Goal: Transaction & Acquisition: Purchase product/service

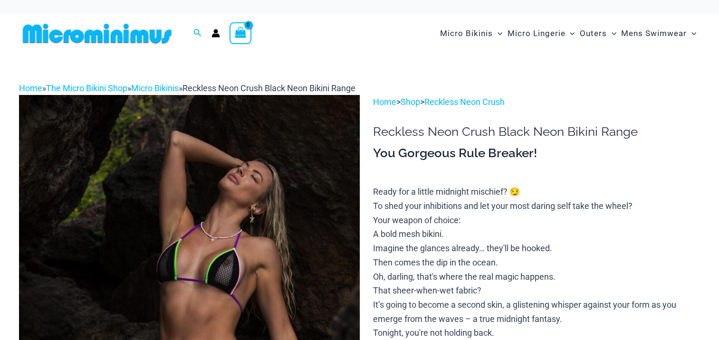
scroll to position [426, 0]
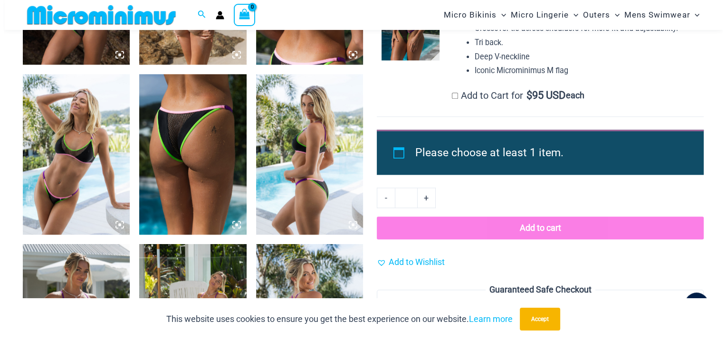
scroll to position [1053, 0]
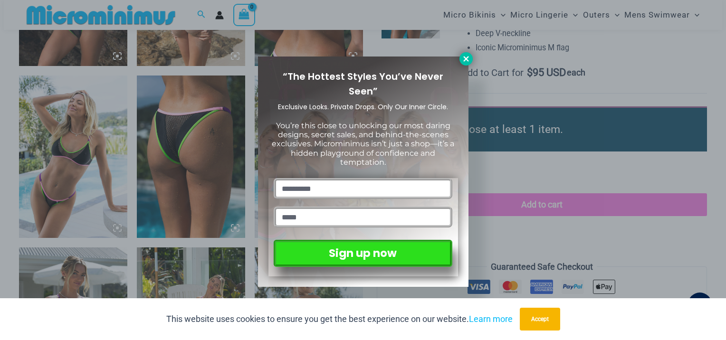
click at [462, 58] on icon at bounding box center [466, 59] width 9 height 9
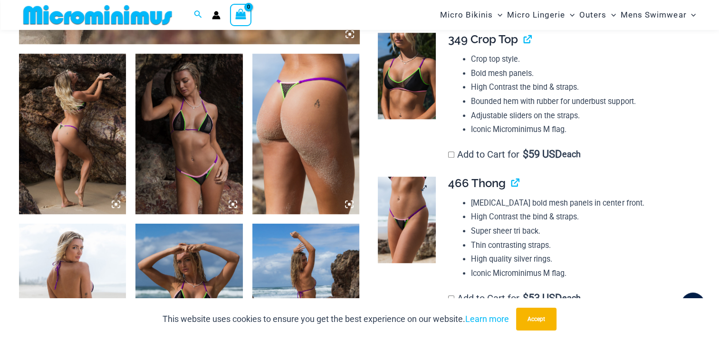
scroll to position [568, 0]
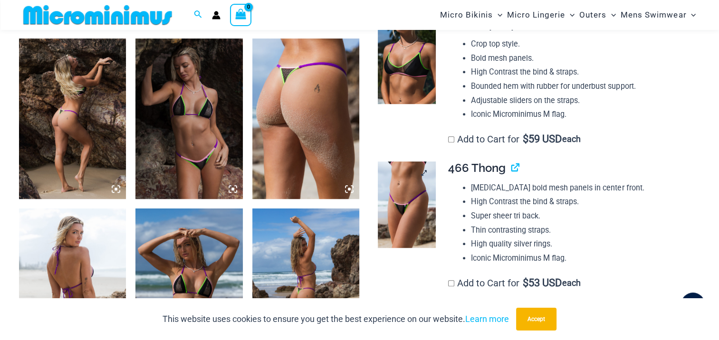
click at [378, 220] on img at bounding box center [406, 205] width 57 height 86
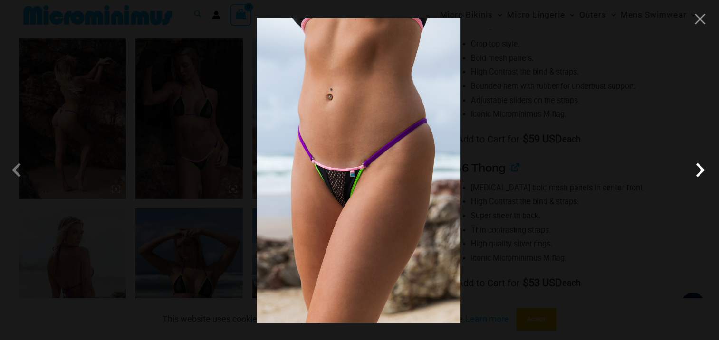
click at [697, 174] on span at bounding box center [700, 170] width 29 height 29
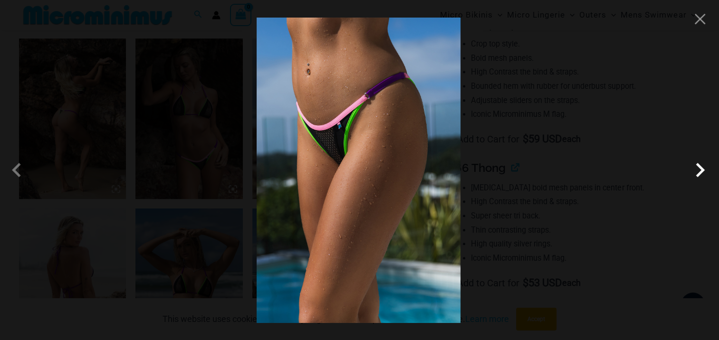
click at [697, 174] on span at bounding box center [700, 170] width 29 height 29
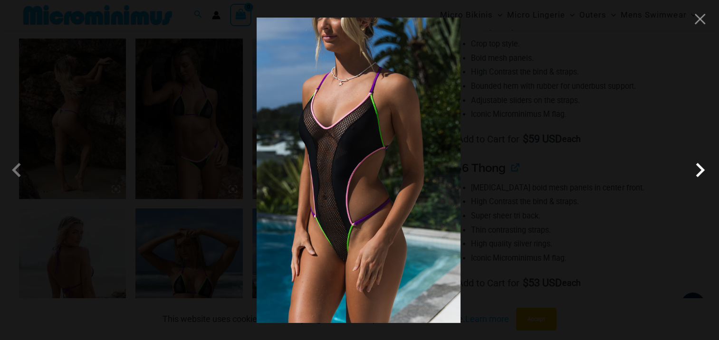
click at [697, 174] on span at bounding box center [700, 170] width 29 height 29
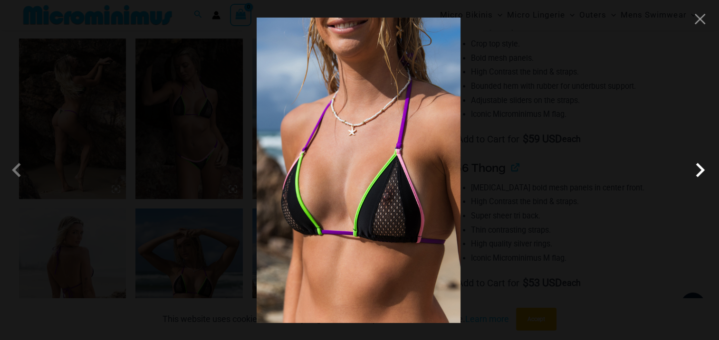
click at [697, 174] on span at bounding box center [700, 170] width 29 height 29
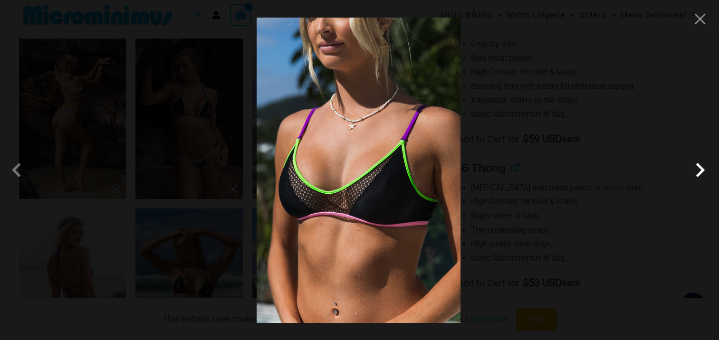
click at [697, 173] on span at bounding box center [700, 170] width 29 height 29
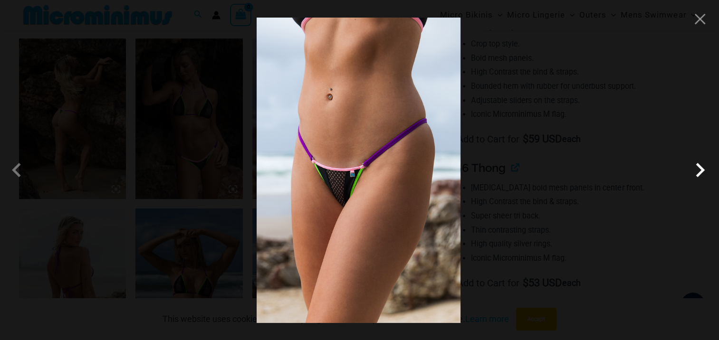
click at [697, 173] on span at bounding box center [700, 170] width 29 height 29
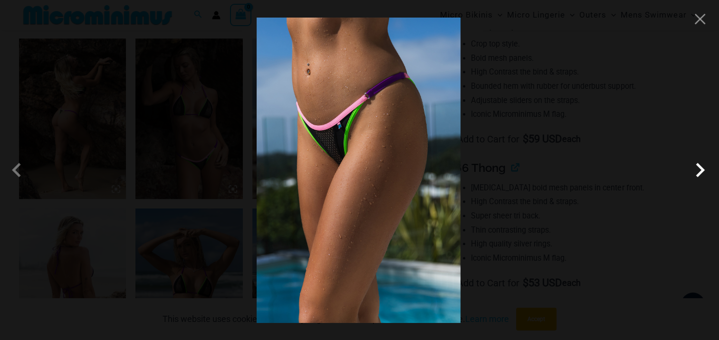
click at [697, 173] on span at bounding box center [700, 170] width 29 height 29
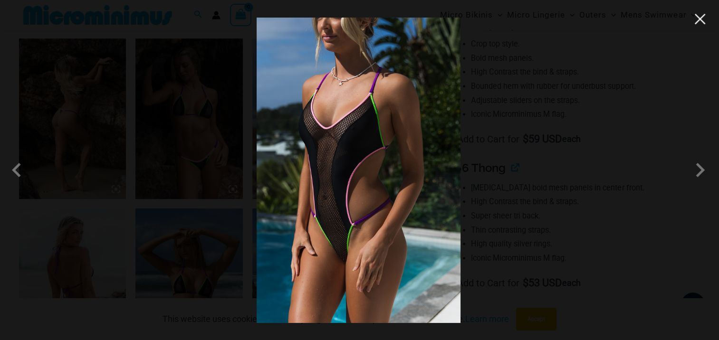
click at [701, 19] on button "Close" at bounding box center [700, 19] width 14 height 14
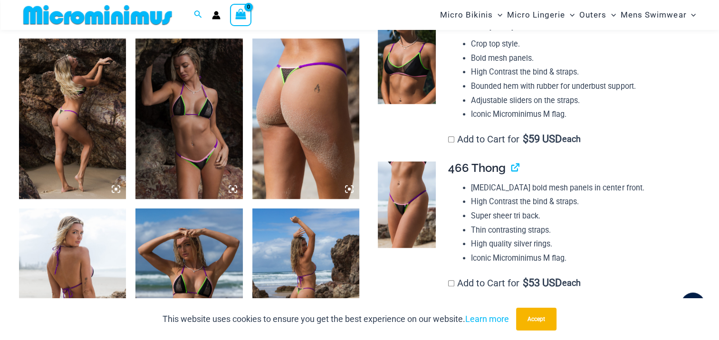
click at [186, 129] on img at bounding box center [188, 118] width 107 height 161
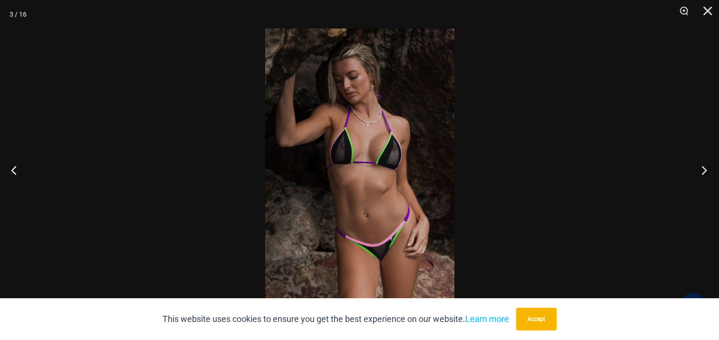
click at [703, 168] on button "Next" at bounding box center [701, 170] width 36 height 48
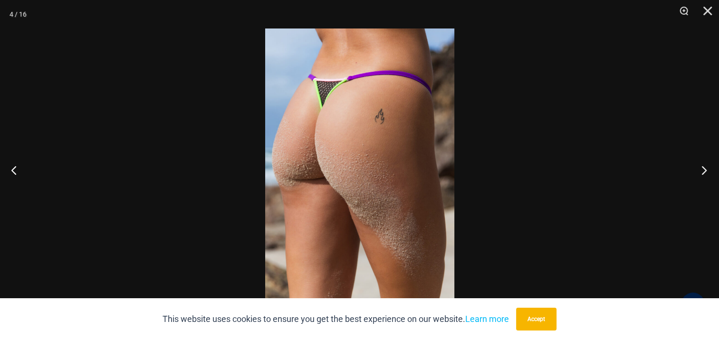
click at [703, 168] on button "Next" at bounding box center [701, 170] width 36 height 48
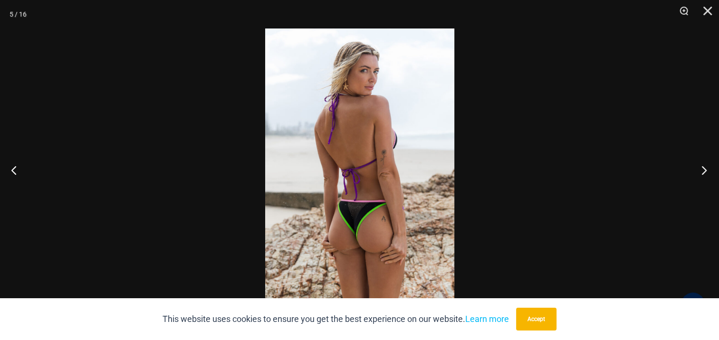
click at [703, 168] on button "Next" at bounding box center [701, 170] width 36 height 48
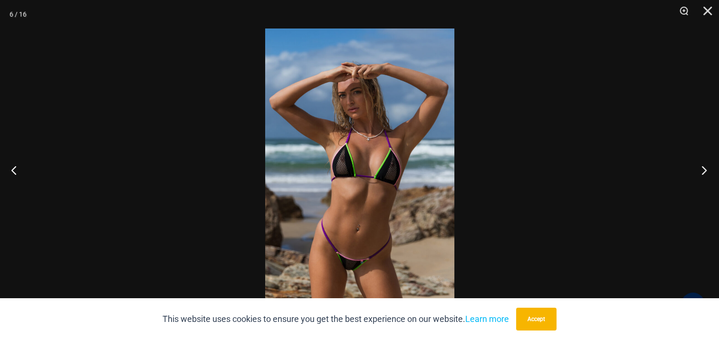
click at [703, 168] on button "Next" at bounding box center [701, 170] width 36 height 48
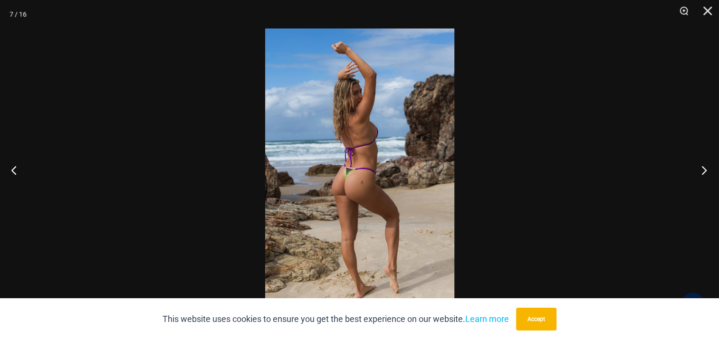
click at [703, 168] on button "Next" at bounding box center [701, 170] width 36 height 48
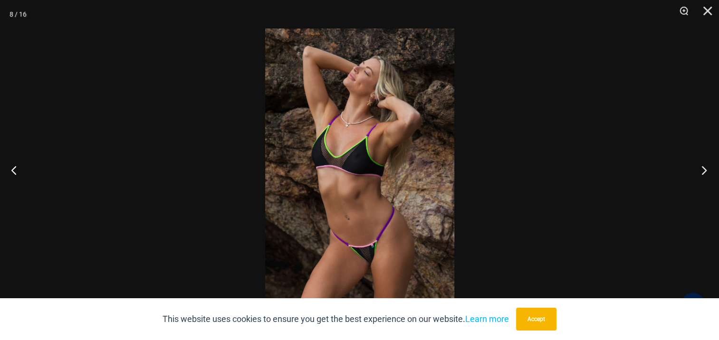
click at [703, 168] on button "Next" at bounding box center [701, 170] width 36 height 48
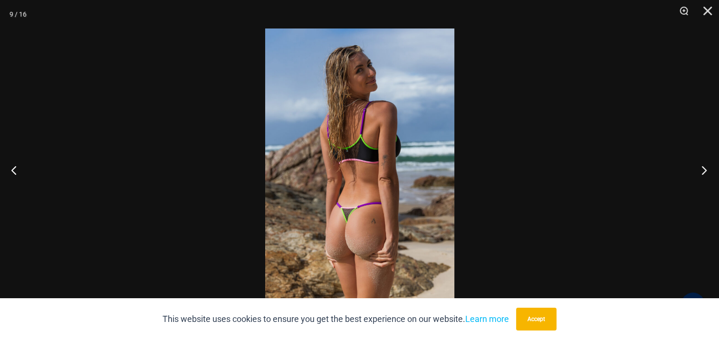
click at [703, 168] on button "Next" at bounding box center [701, 170] width 36 height 48
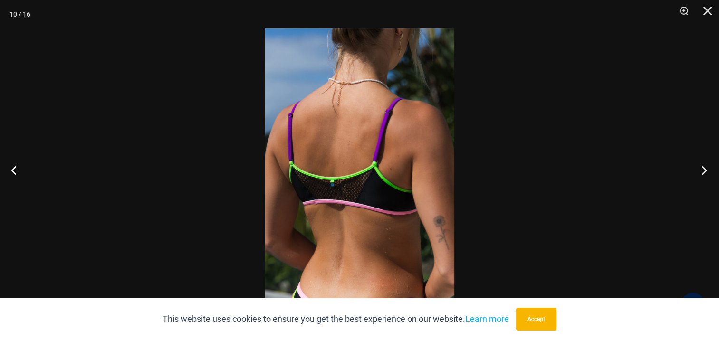
click at [703, 168] on button "Next" at bounding box center [701, 170] width 36 height 48
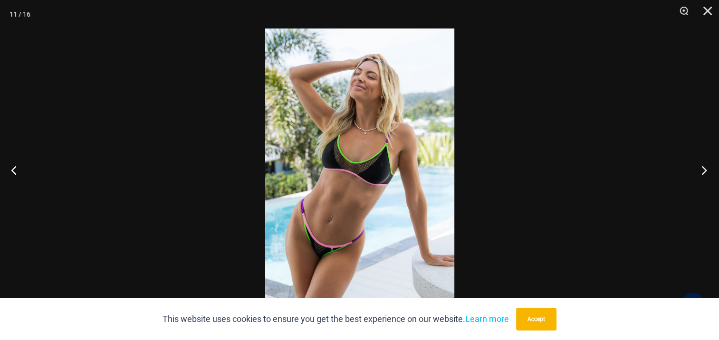
click at [703, 168] on button "Next" at bounding box center [701, 170] width 36 height 48
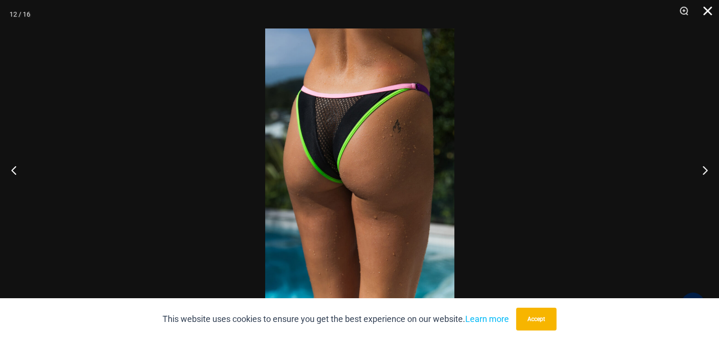
click at [706, 6] on button "Close" at bounding box center [704, 14] width 24 height 29
